Goal: Check status: Check status

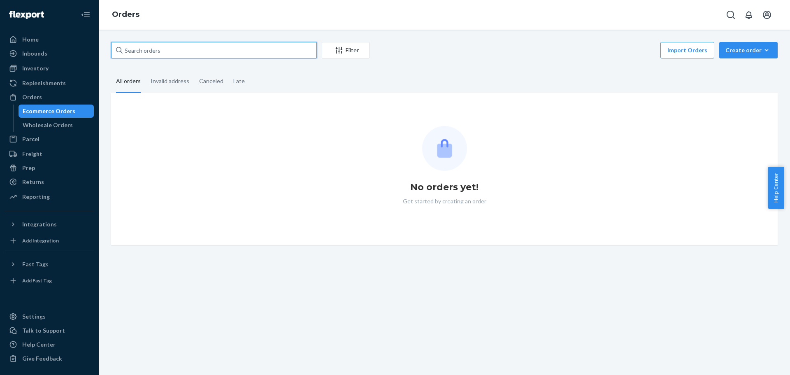
click at [245, 45] on input "text" at bounding box center [214, 50] width 206 height 16
paste input "111-7888421-1057828"
type input "111-7888421-1057828"
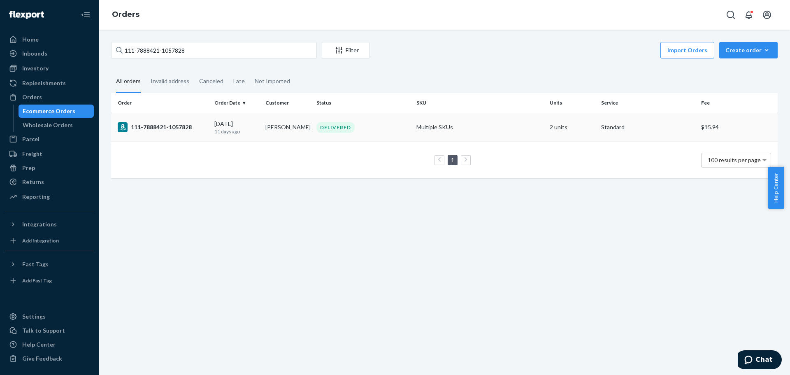
click at [162, 120] on td "111-7888421-1057828" at bounding box center [161, 127] width 100 height 29
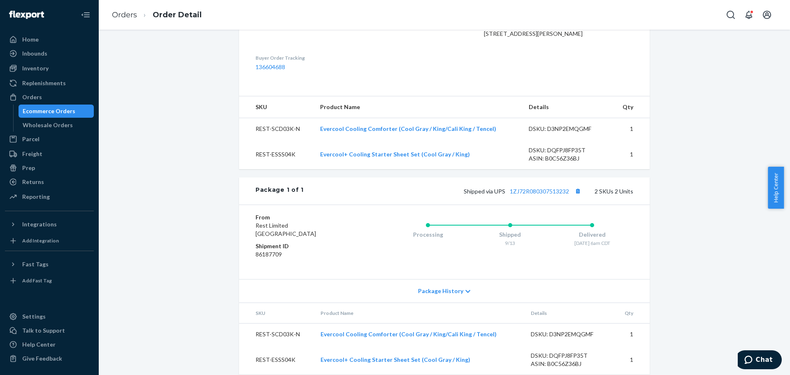
scroll to position [260, 0]
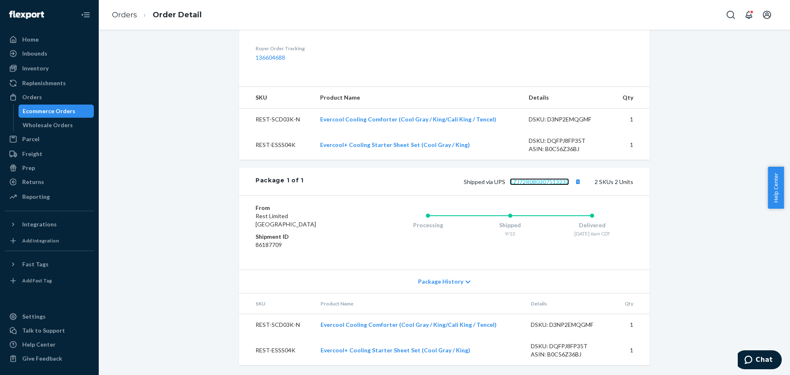
click at [528, 180] on link "1ZJ72R080307513232" at bounding box center [539, 181] width 59 height 7
click at [178, 229] on div "Amazon Order # 111-7888421-1057828 • Standard / $15.94 View Details Submit Clai…" at bounding box center [444, 86] width 679 height 576
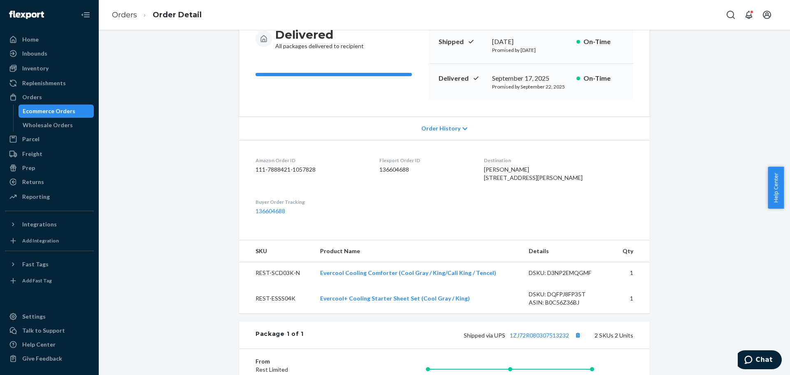
scroll to position [0, 0]
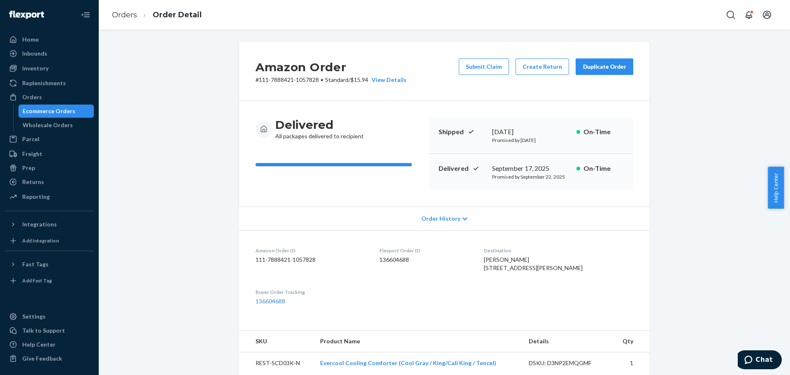
click at [550, 271] on span "[PERSON_NAME] [STREET_ADDRESS][PERSON_NAME]" at bounding box center [533, 263] width 99 height 15
copy span "70726"
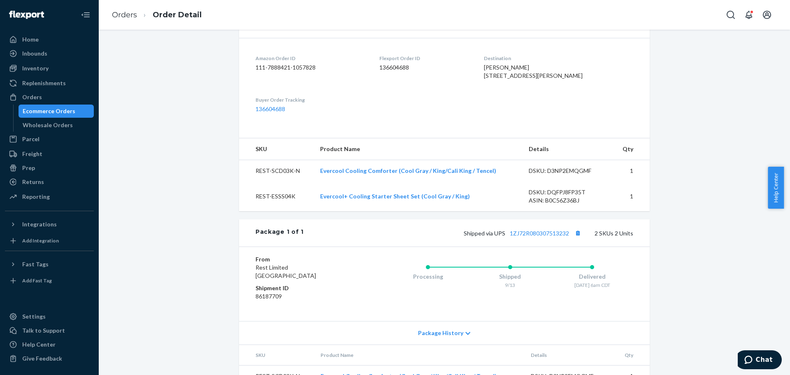
scroll to position [260, 0]
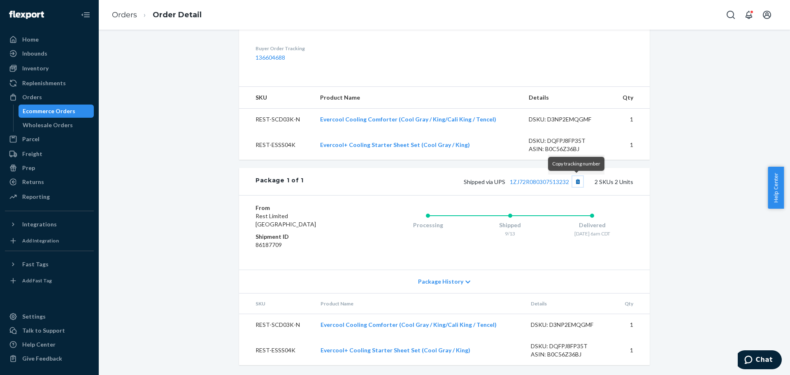
click at [575, 182] on button "Copy tracking number" at bounding box center [577, 181] width 11 height 11
